Goal: Task Accomplishment & Management: Use online tool/utility

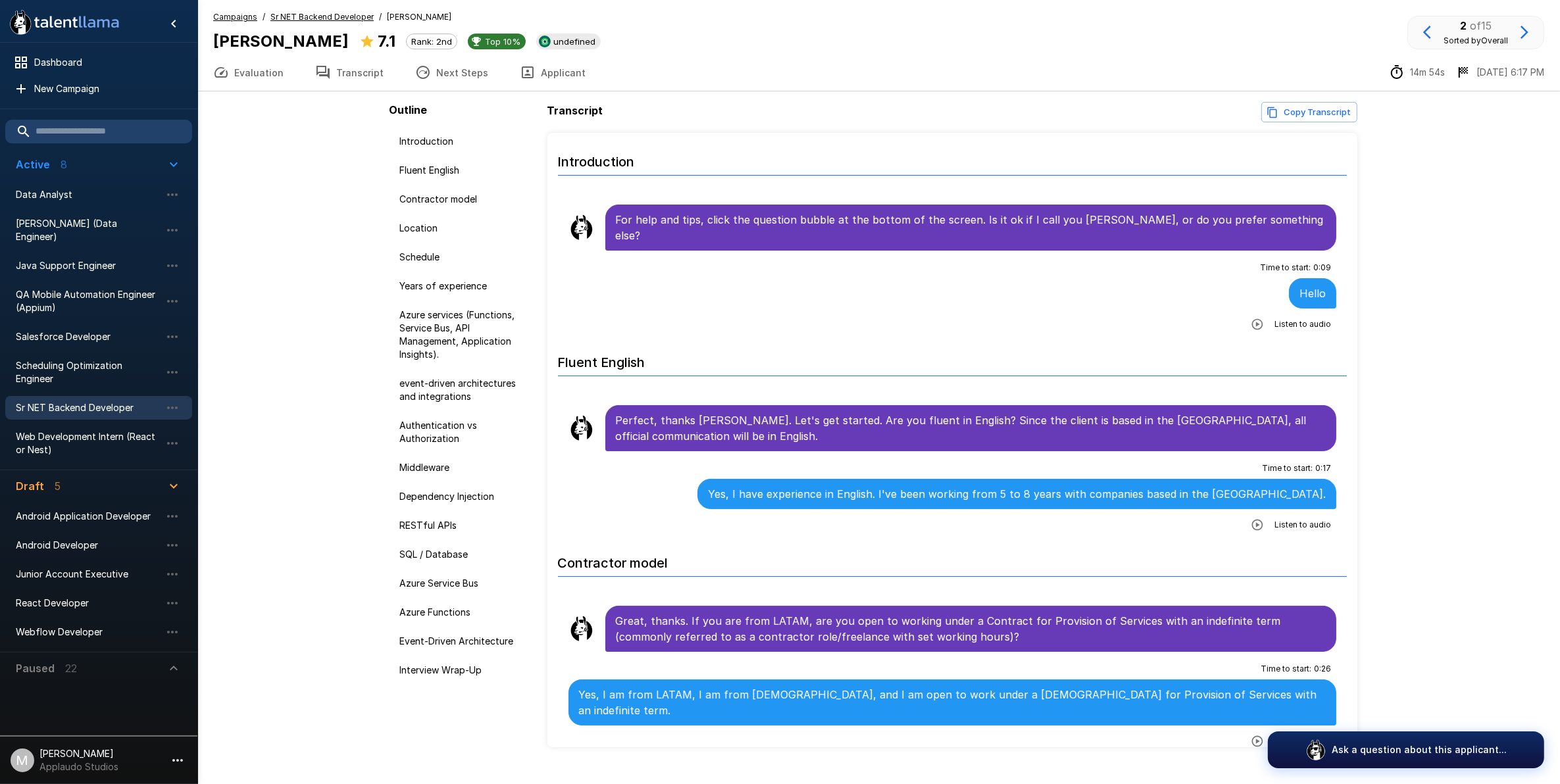
scroll to position [4043, 0]
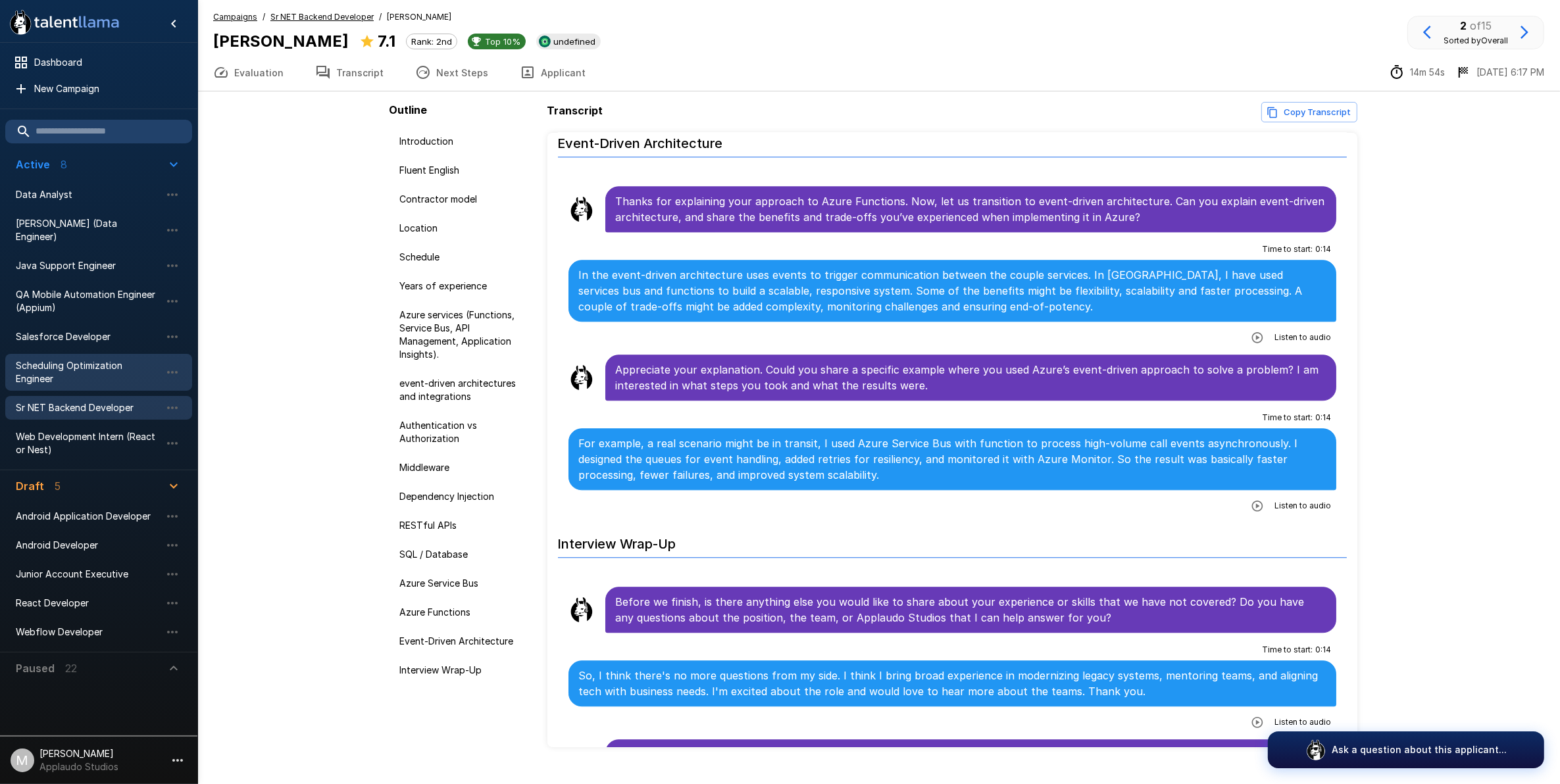
click at [69, 359] on span "Scheduling Optimization Engineer" at bounding box center [88, 373] width 145 height 26
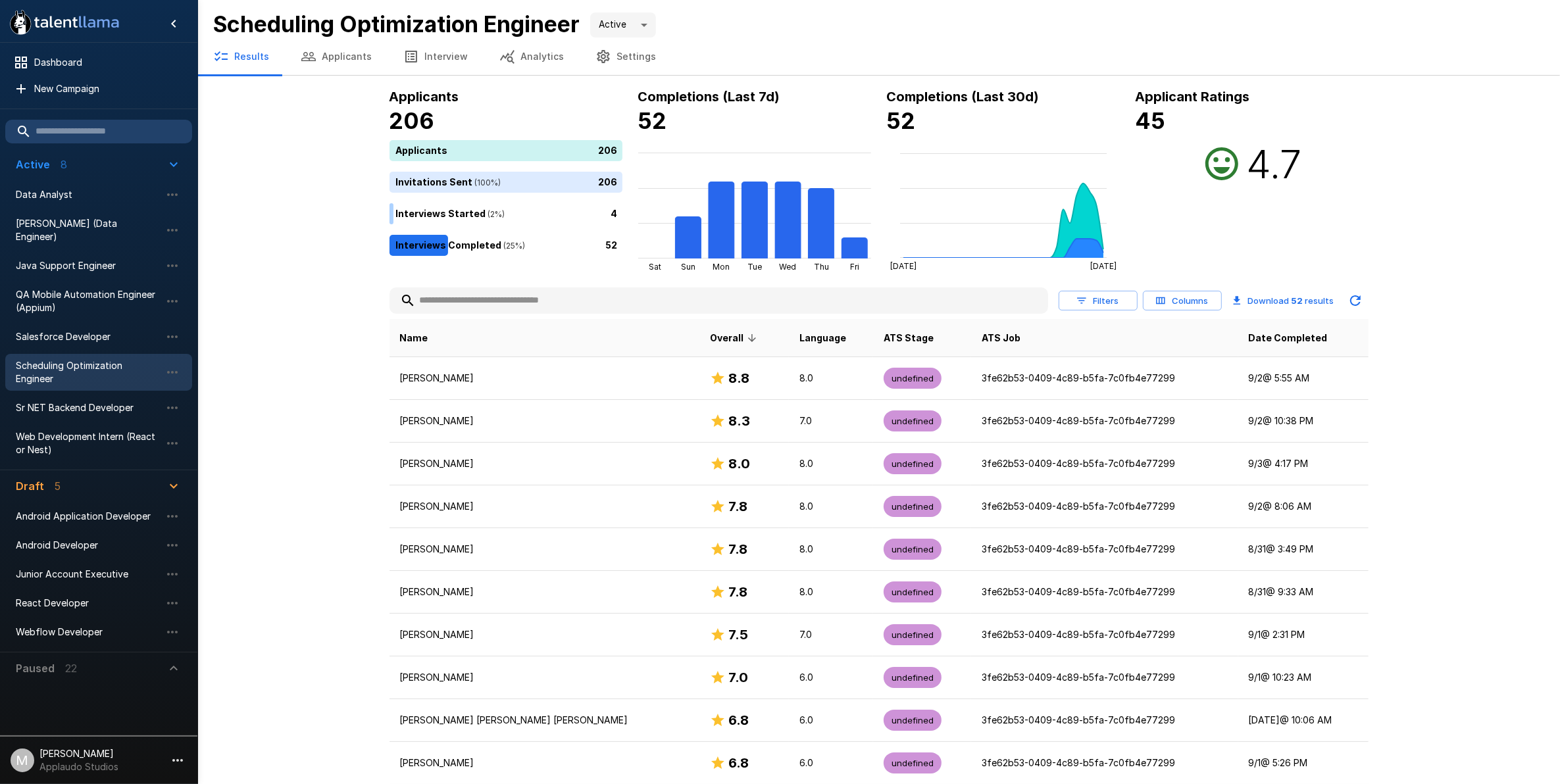
click at [81, 393] on li "Sr NET Backend Developer" at bounding box center [98, 407] width 187 height 29
click at [78, 402] on span "Sr NET Backend Developer" at bounding box center [88, 408] width 145 height 13
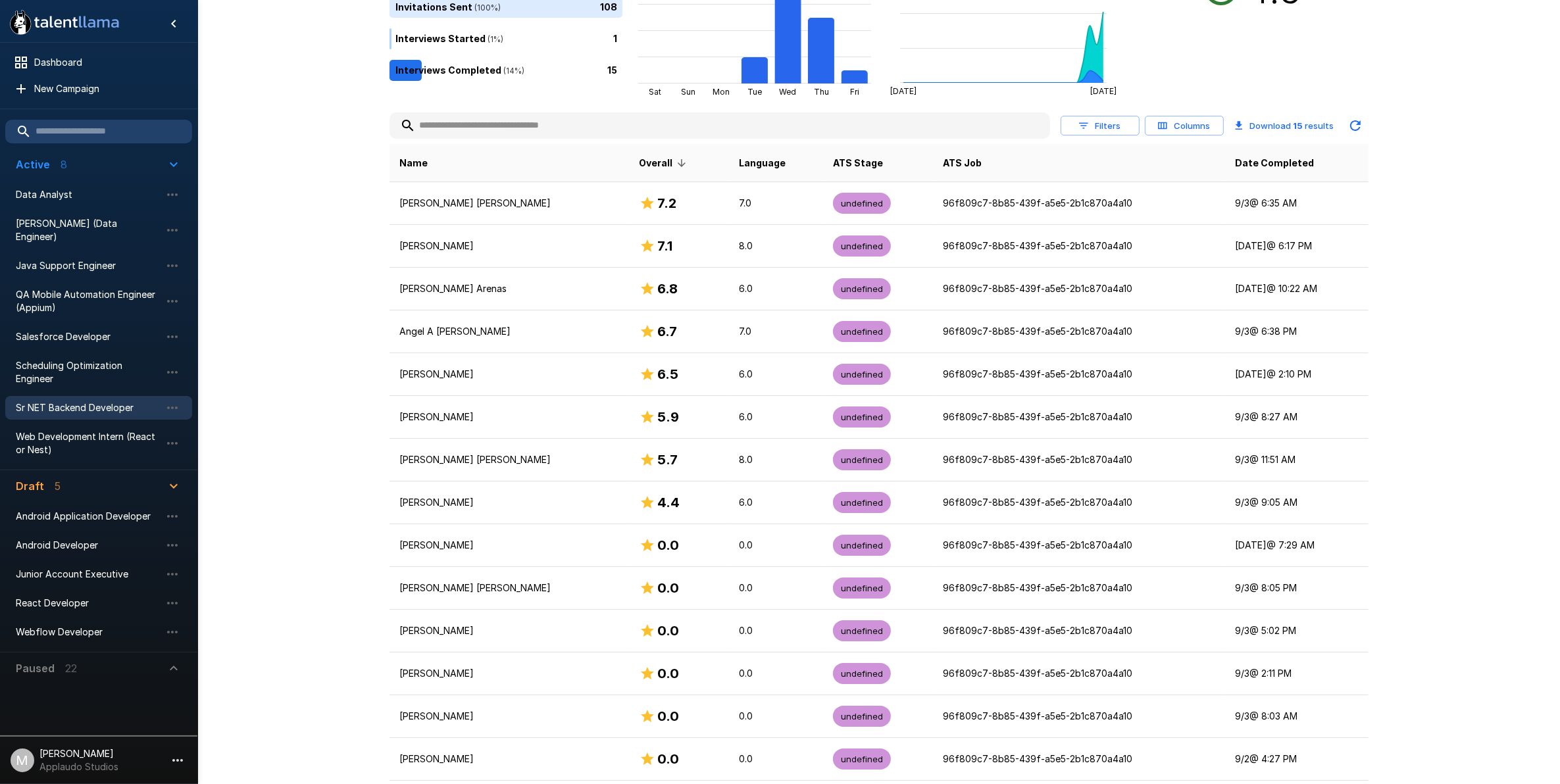
scroll to position [96, 0]
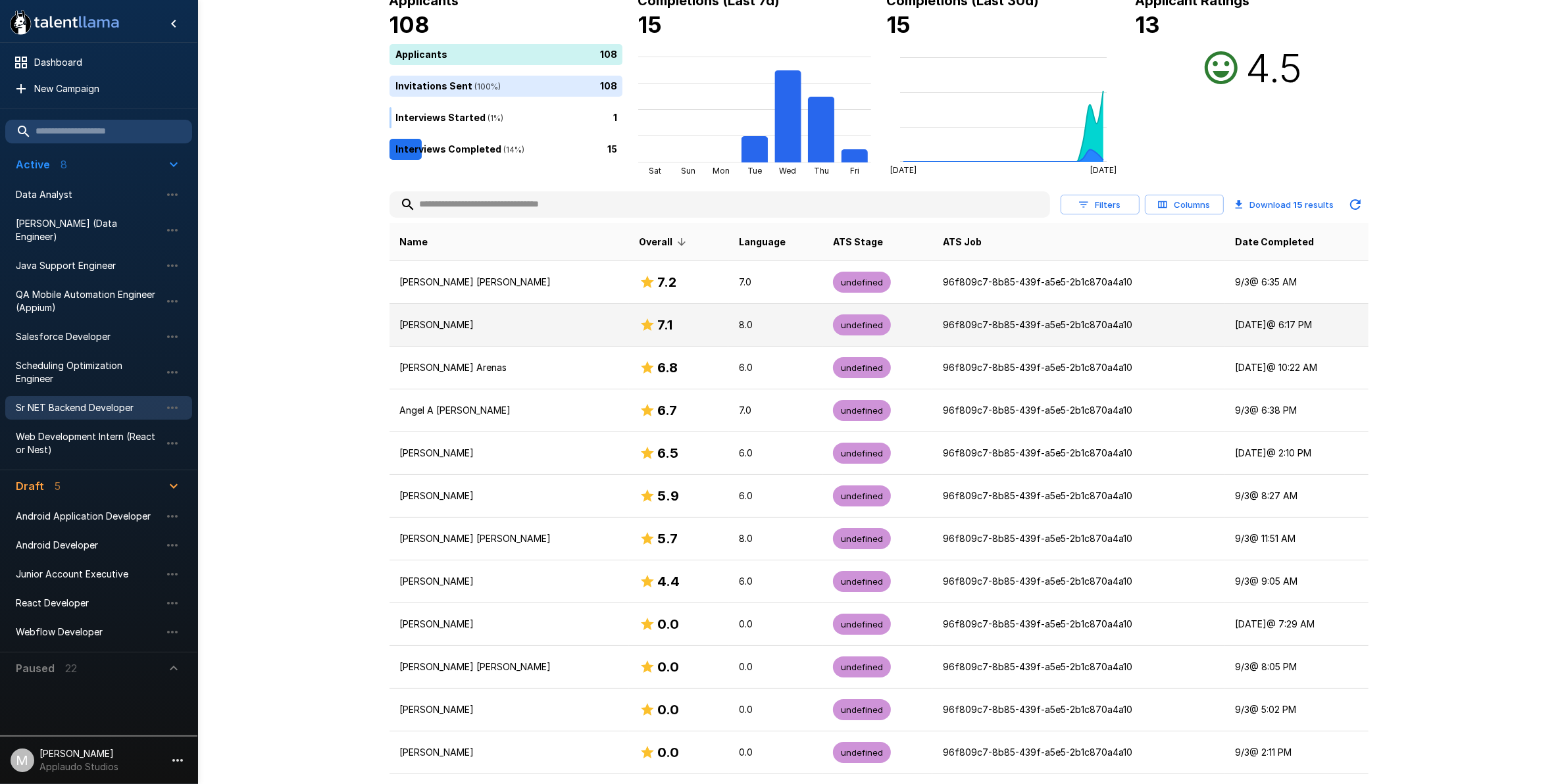
click at [498, 321] on p "[PERSON_NAME]" at bounding box center [509, 325] width 218 height 13
